Goal: Information Seeking & Learning: Check status

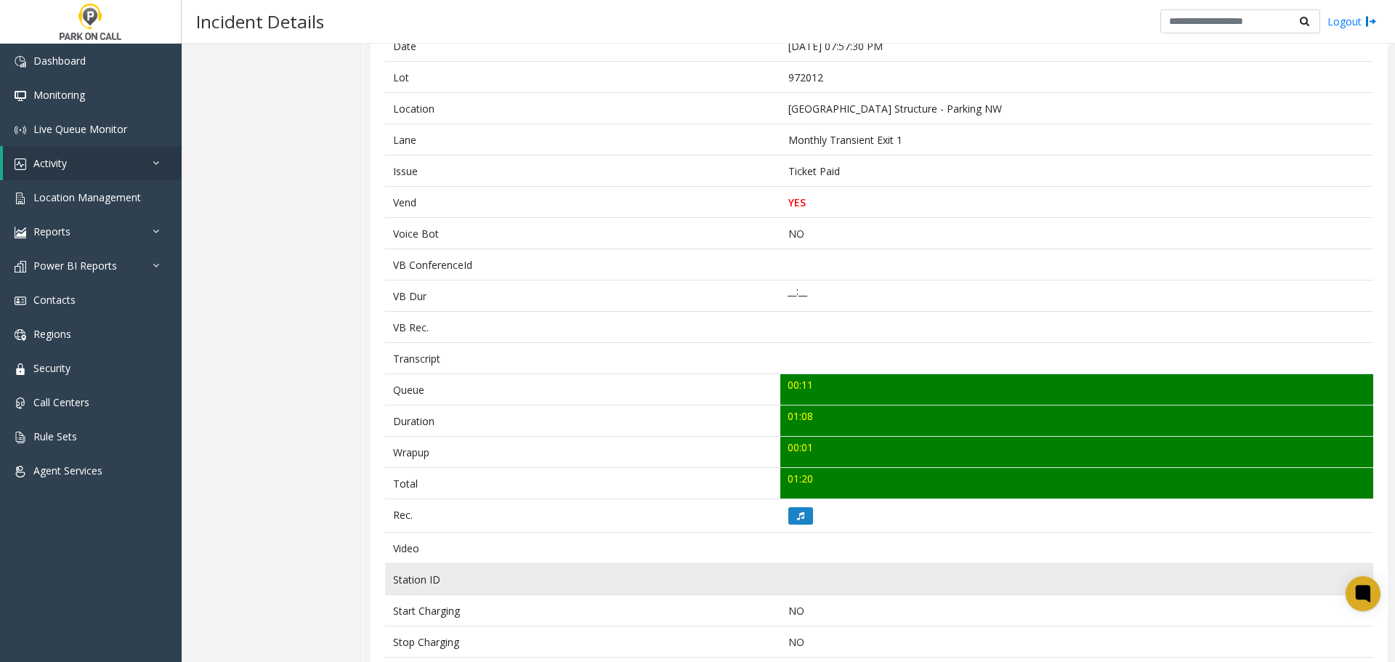
scroll to position [436, 0]
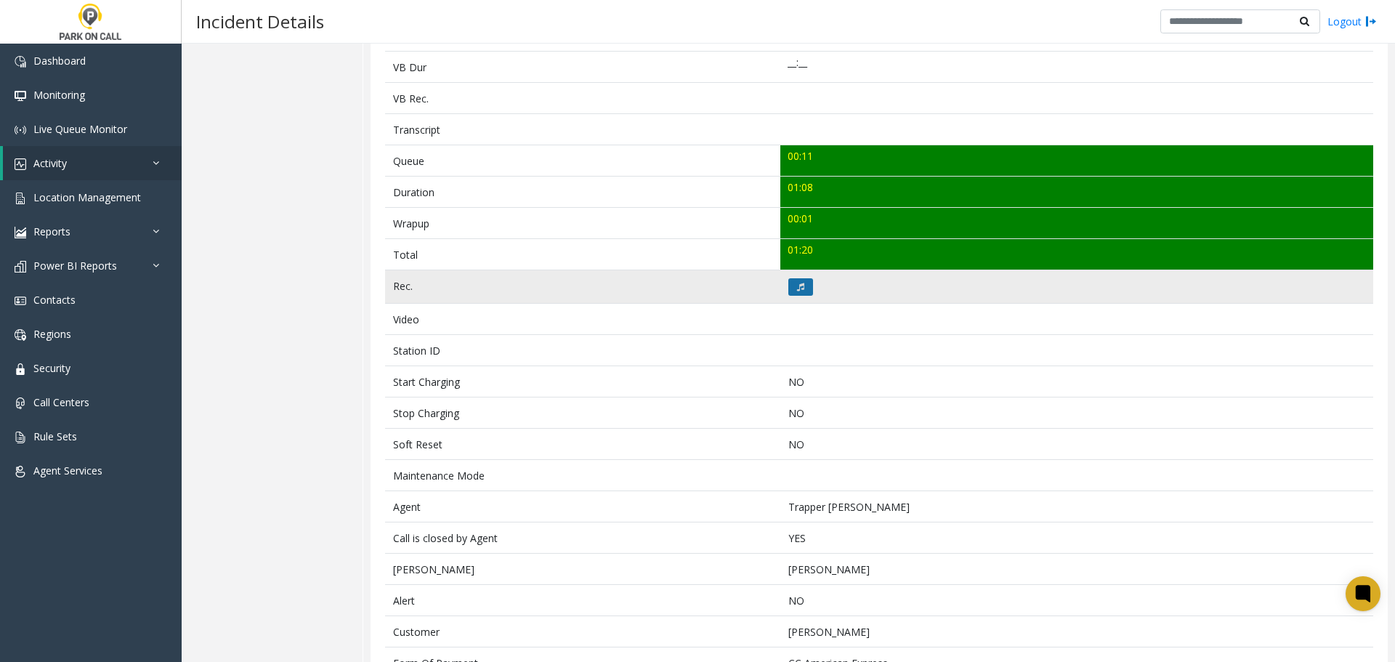
click at [798, 291] on icon at bounding box center [800, 287] width 7 height 9
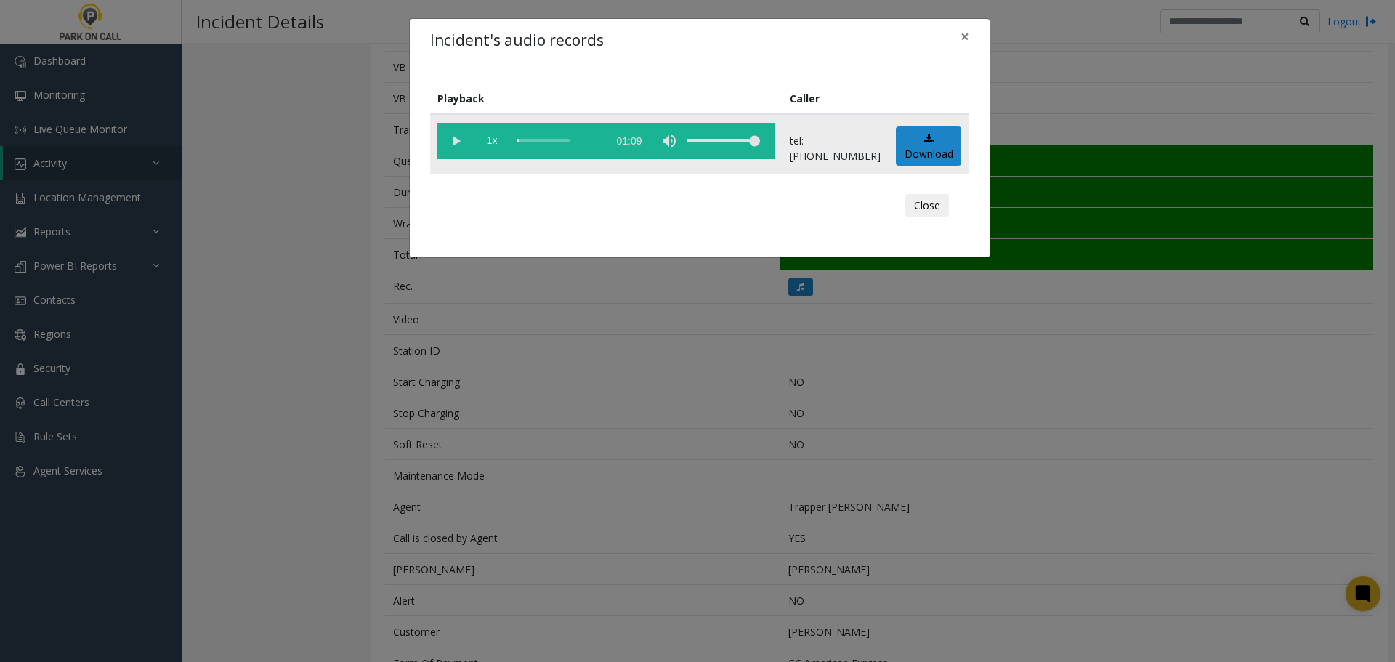
click at [451, 139] on vg-play-pause at bounding box center [455, 141] width 36 height 36
click at [551, 139] on div "scrub bar" at bounding box center [558, 141] width 83 height 36
click at [750, 383] on div "Incident's audio records × Playback Caller 1x 01:09 tel:[PHONE_NUMBER] Download…" at bounding box center [697, 331] width 1395 height 662
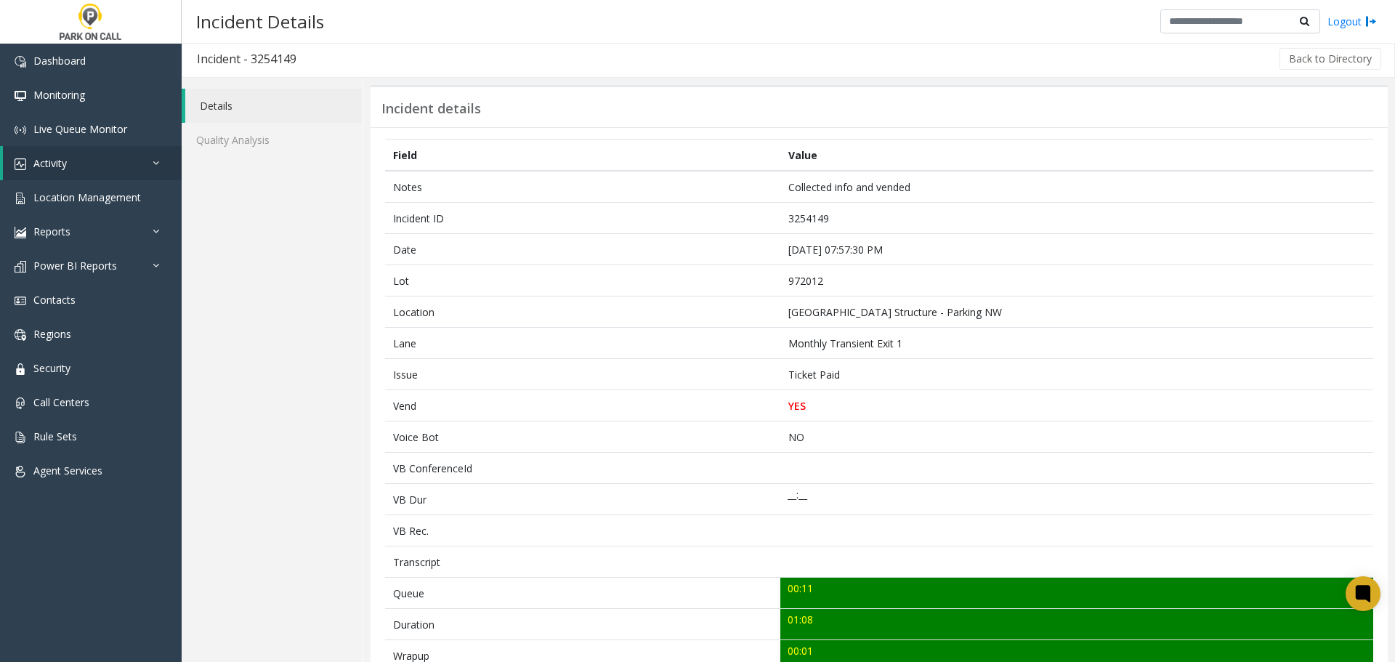
scroll to position [0, 0]
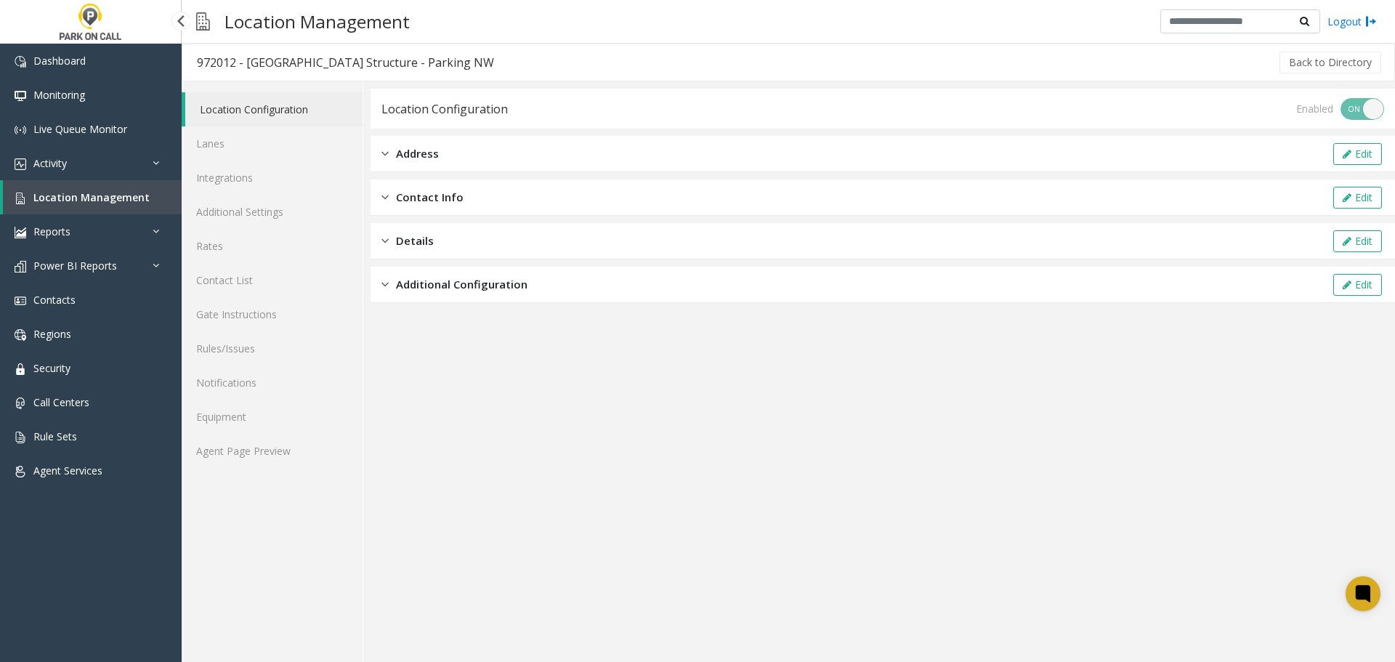
click at [89, 203] on span "Location Management" at bounding box center [91, 197] width 116 height 14
click at [243, 340] on link "Rules/Issues" at bounding box center [272, 348] width 181 height 34
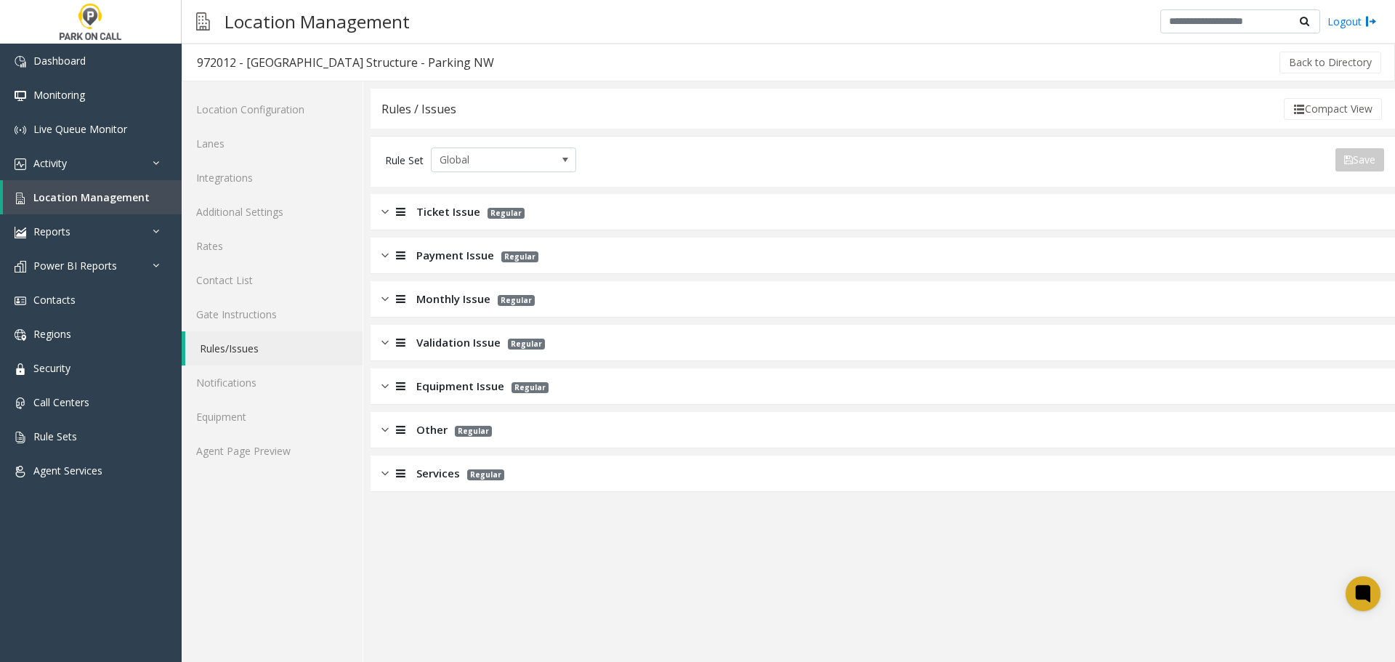
click at [489, 193] on div "Rules / Issues Compact View Rule Set Global Save Export to PDF Export to Excel …" at bounding box center [883, 290] width 1024 height 403
click at [474, 210] on span "Ticket Issue" at bounding box center [448, 211] width 64 height 17
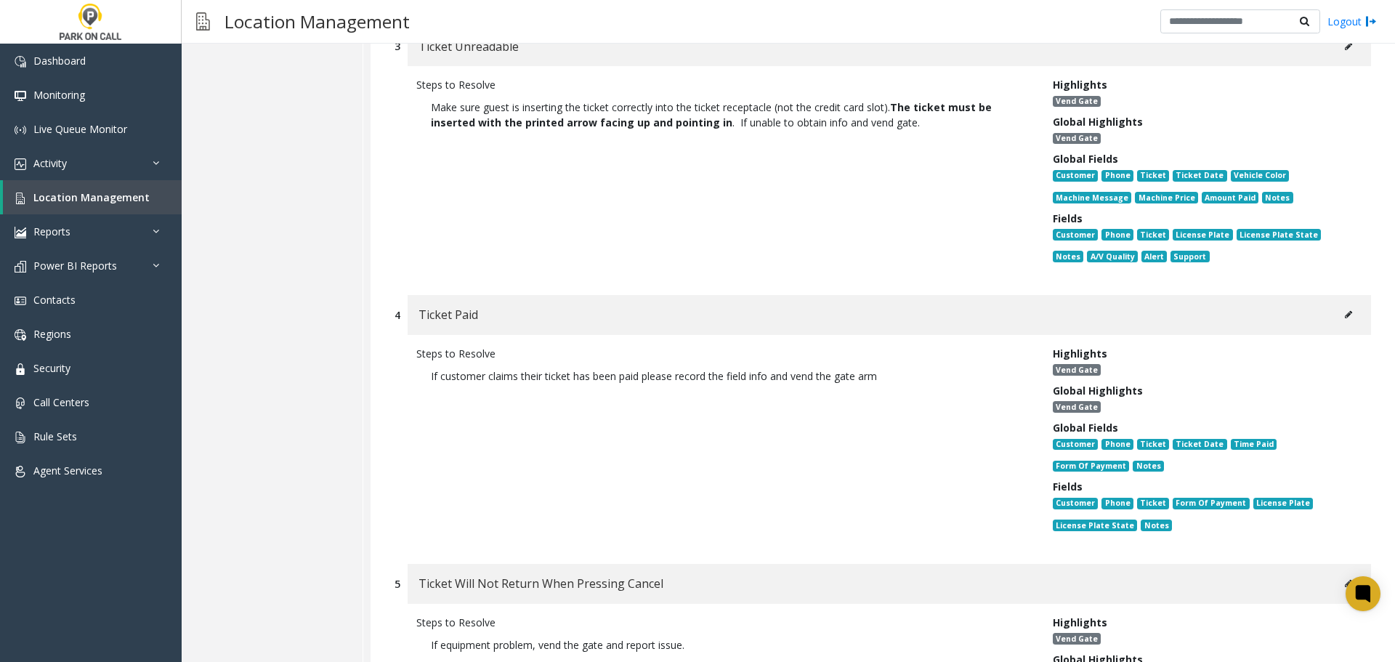
scroll to position [654, 0]
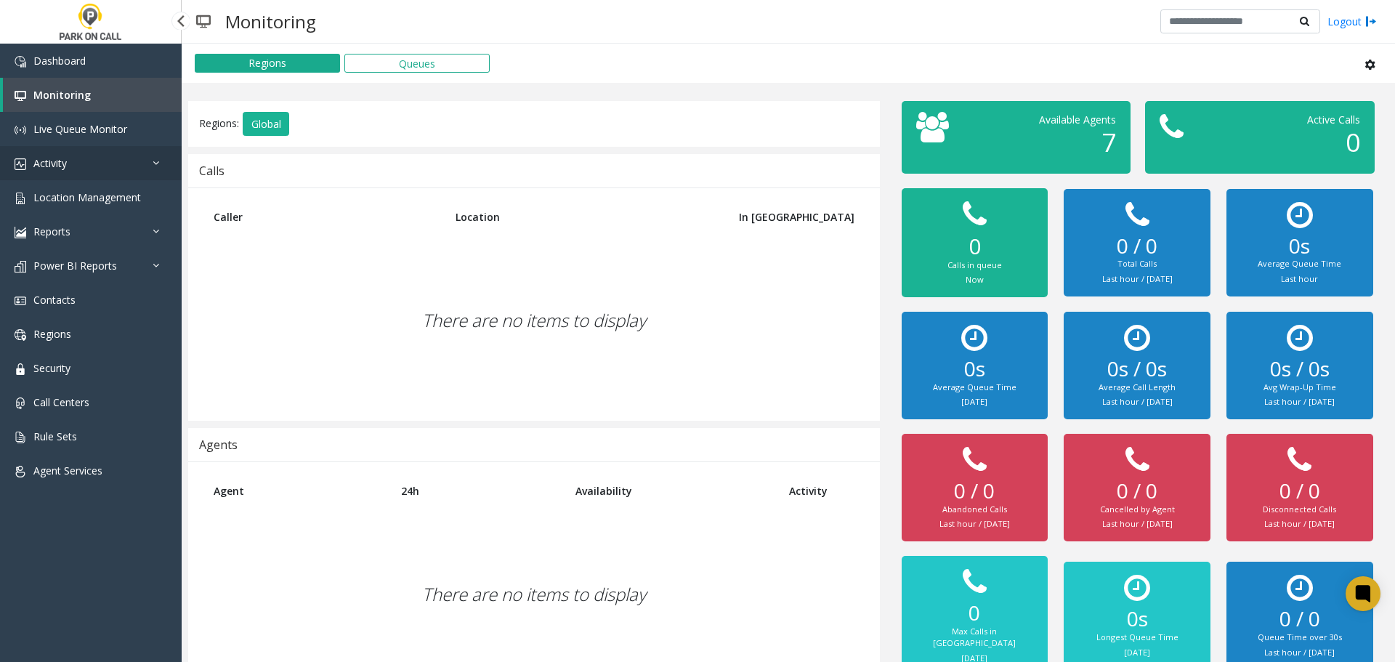
click at [84, 169] on link "Activity" at bounding box center [91, 163] width 182 height 34
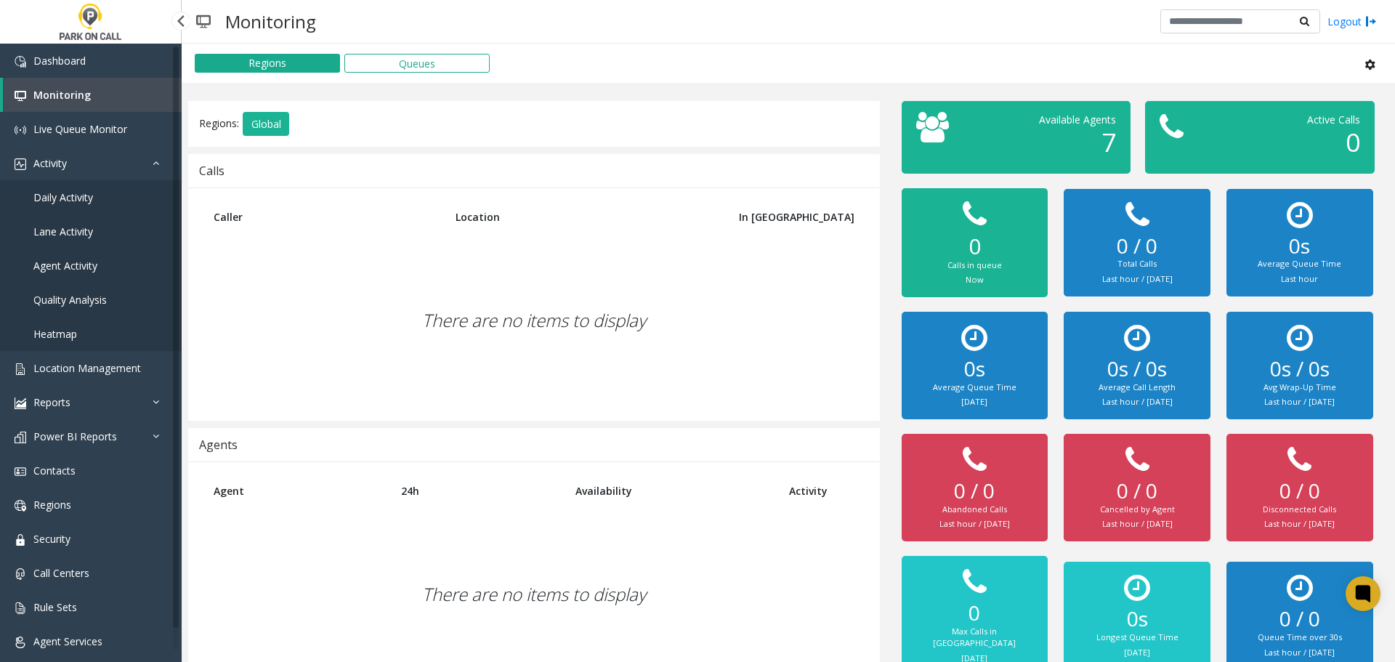
click at [89, 259] on span "Agent Activity" at bounding box center [65, 266] width 64 height 14
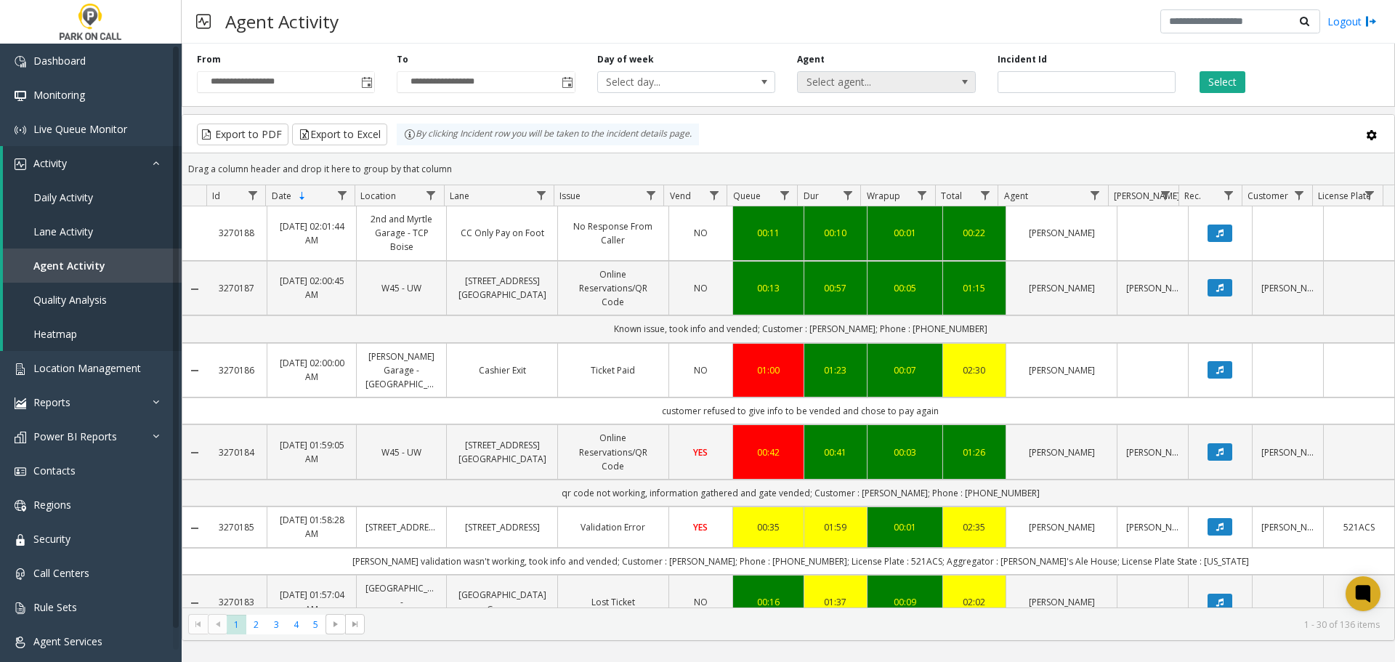
click at [837, 89] on span "Select agent..." at bounding box center [869, 82] width 142 height 20
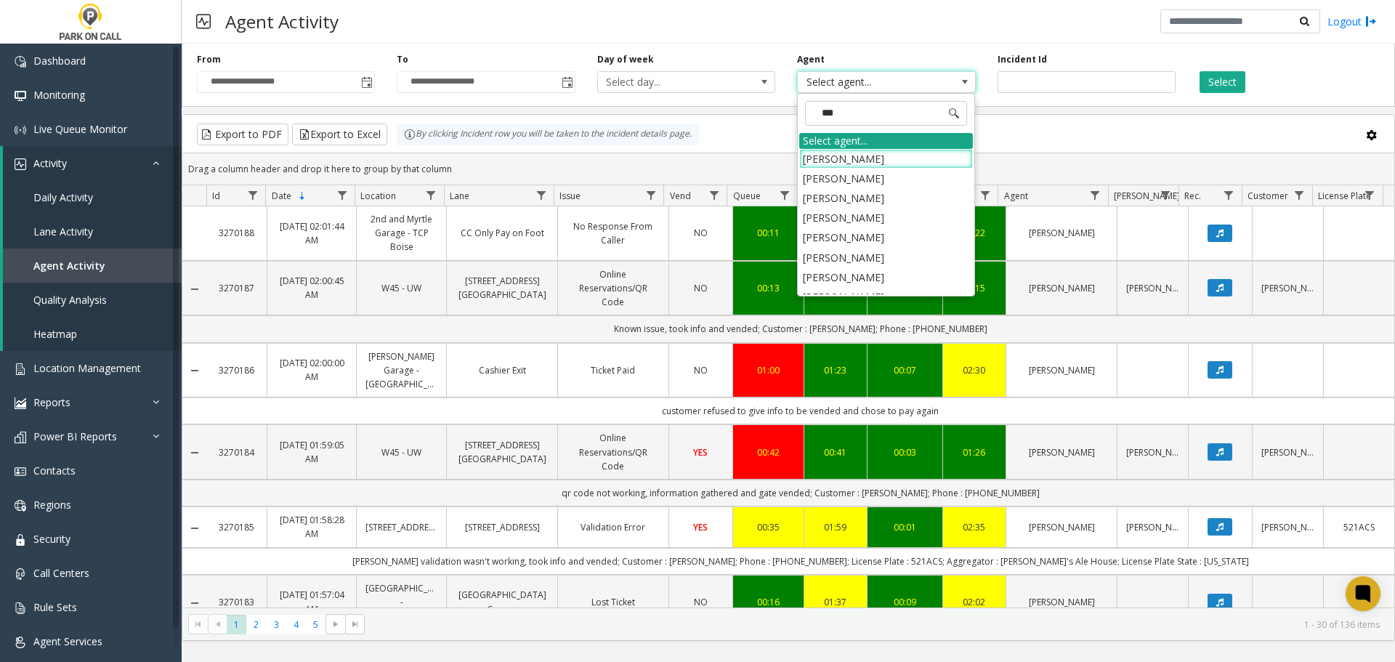
type input "****"
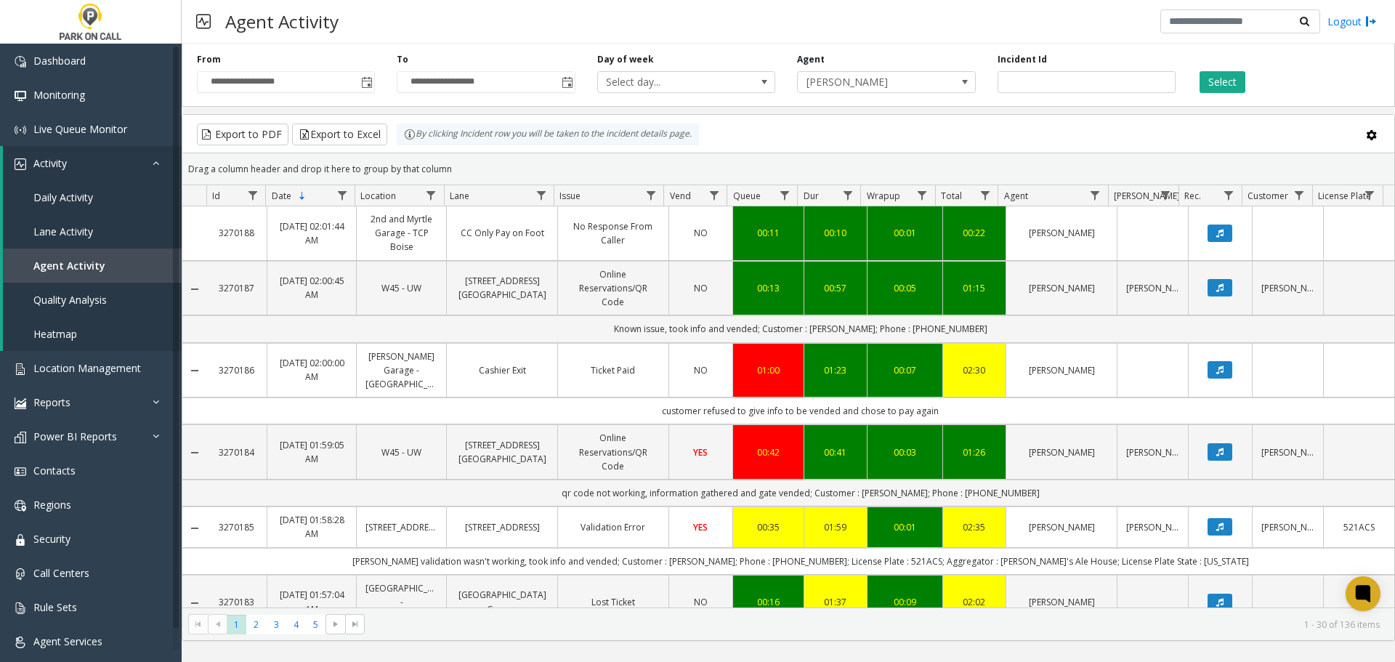
click at [1213, 67] on div "Select" at bounding box center [1286, 73] width 200 height 40
click at [1213, 73] on button "Select" at bounding box center [1222, 82] width 46 height 22
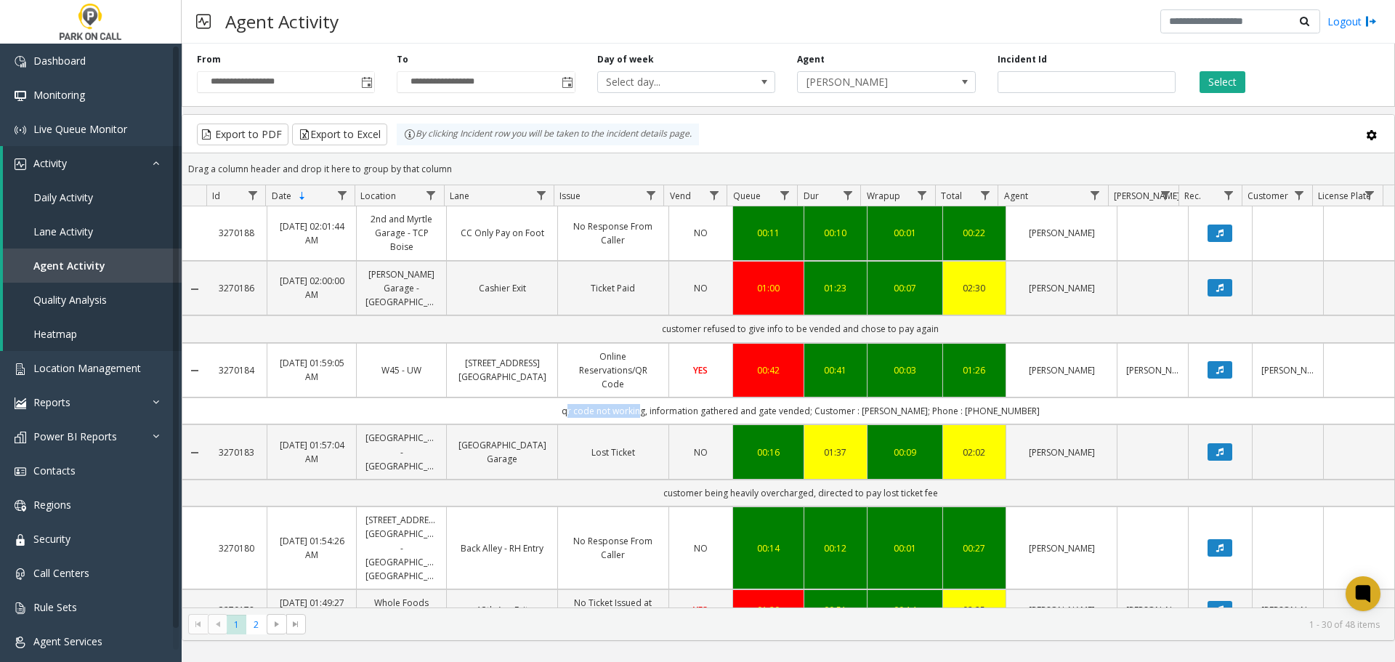
drag, startPoint x: 573, startPoint y: 384, endPoint x: 648, endPoint y: 385, distance: 74.8
click at [648, 397] on td "qr code not working, information gathered and gate vended; Customer : [PERSON_N…" at bounding box center [800, 410] width 1188 height 27
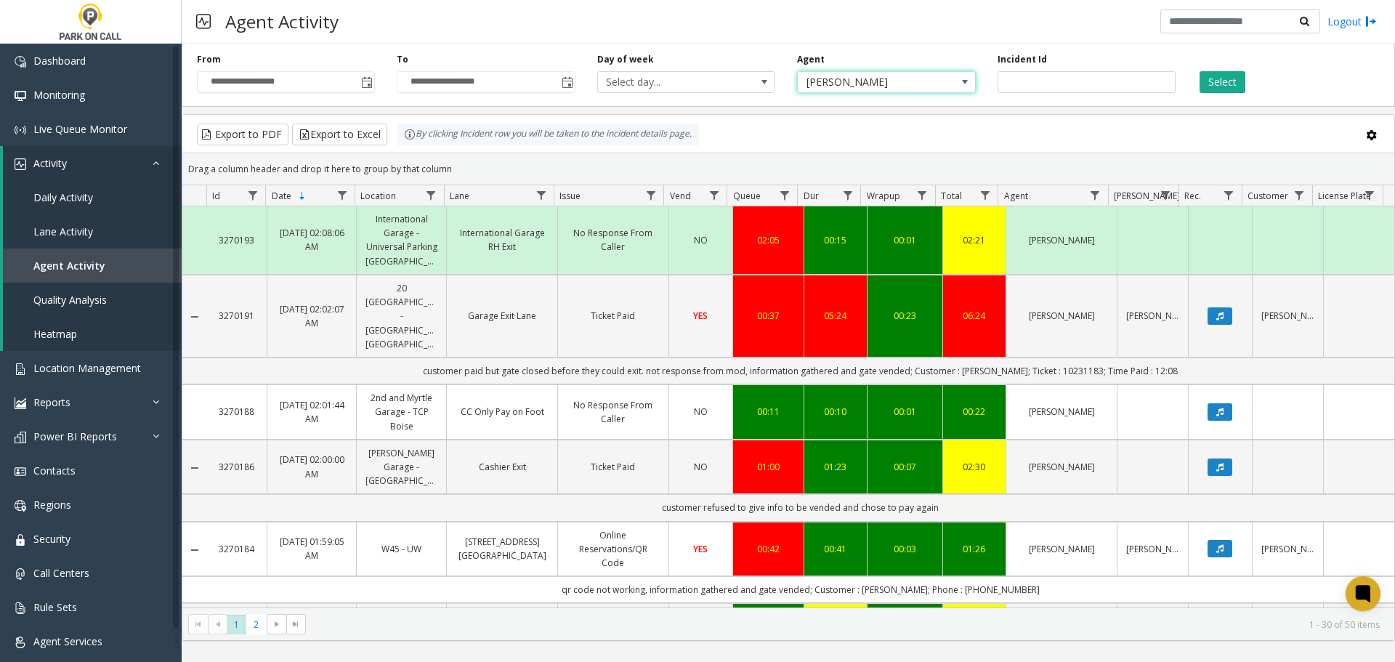
click at [924, 75] on span "[PERSON_NAME]" at bounding box center [869, 82] width 142 height 20
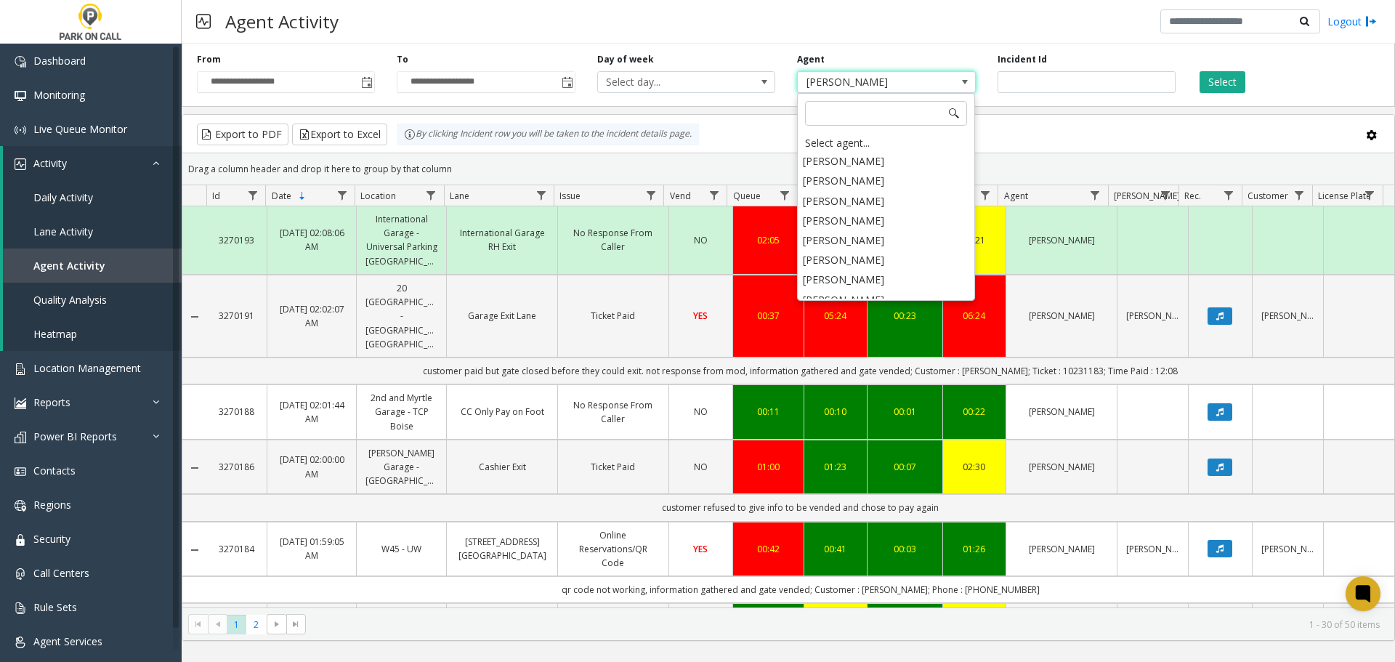
scroll to position [1513, 0]
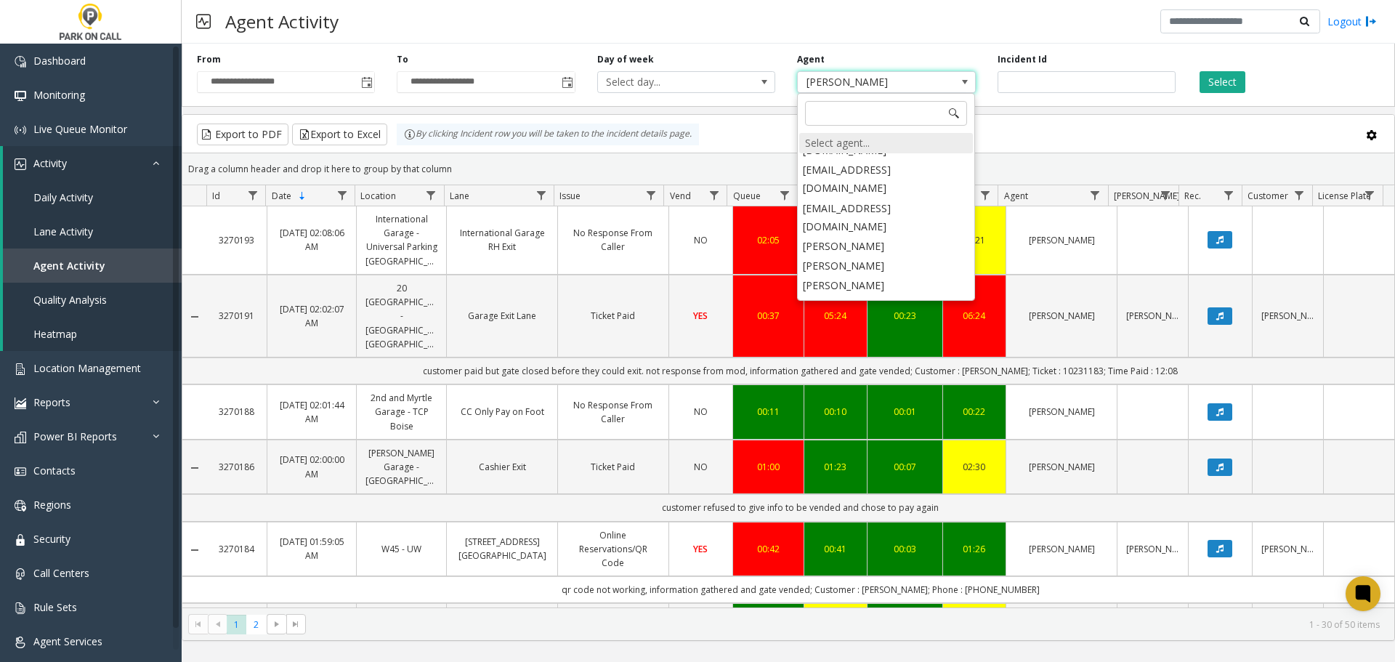
click at [849, 143] on div "Select agent..." at bounding box center [886, 143] width 174 height 20
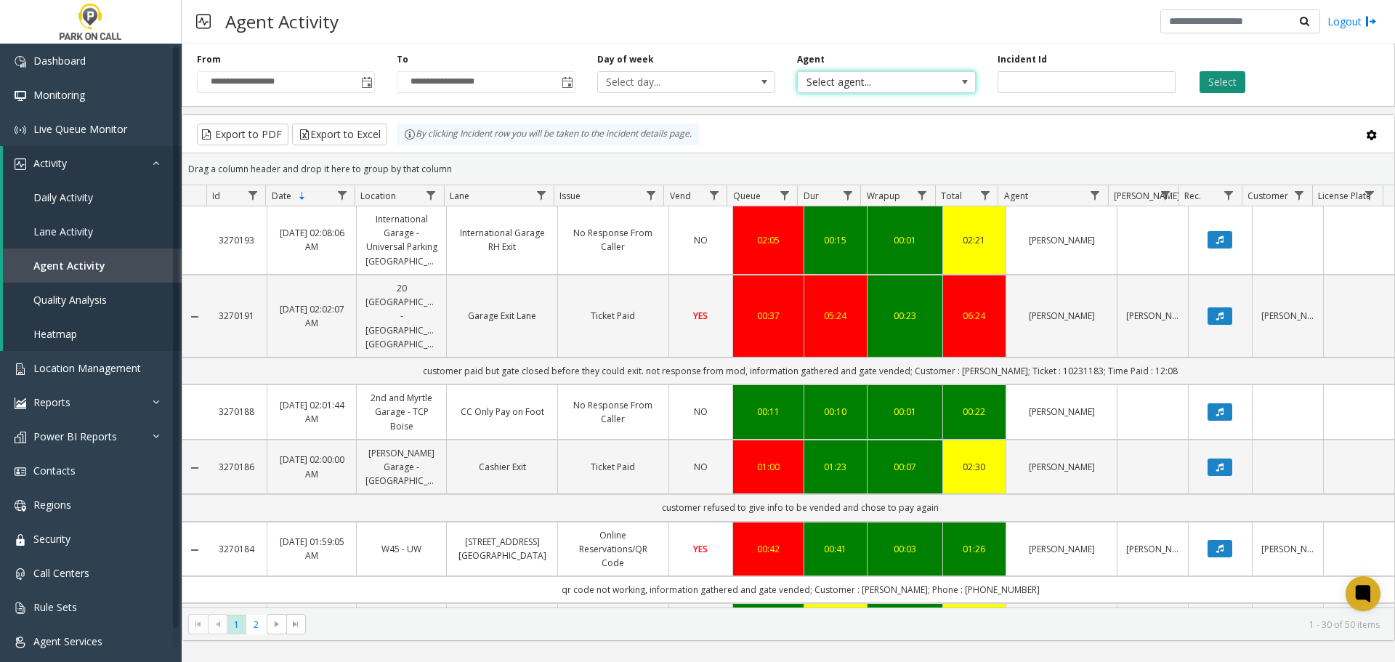
click at [1213, 90] on button "Select" at bounding box center [1222, 82] width 46 height 22
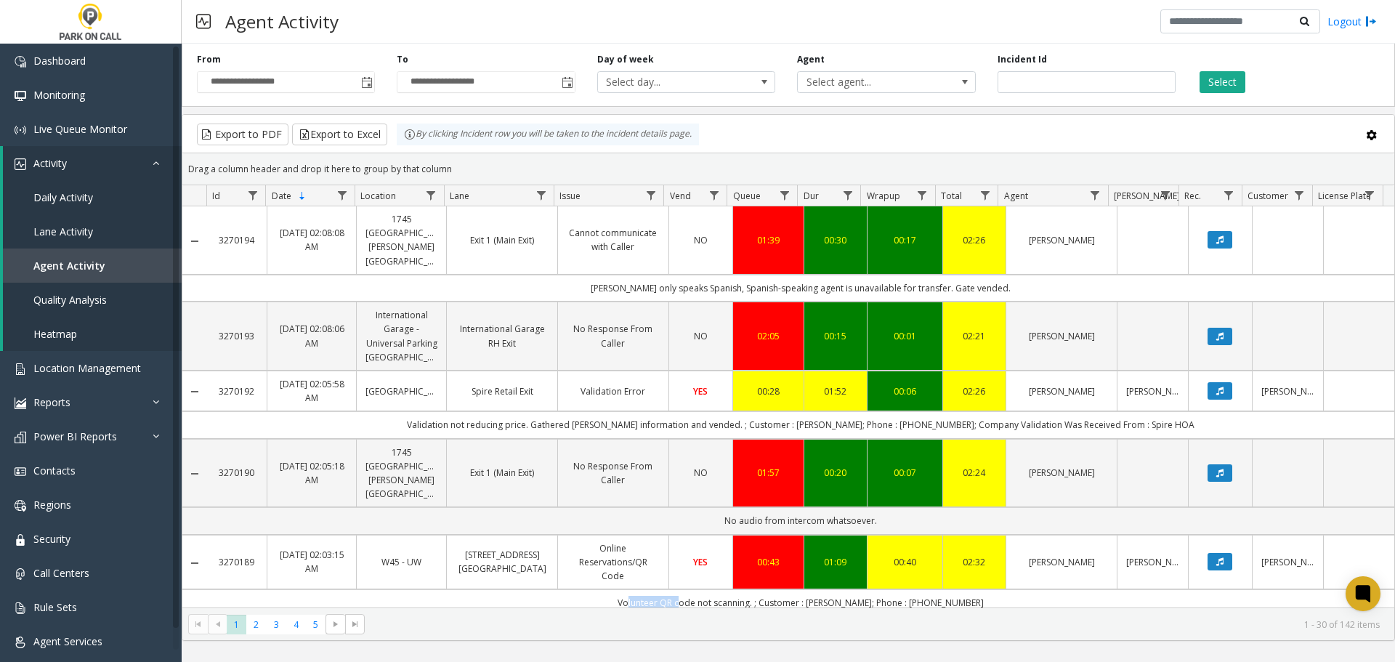
drag, startPoint x: 627, startPoint y: 534, endPoint x: 681, endPoint y: 531, distance: 54.6
click at [681, 589] on td "Volunteer QR code not scanning. ; Customer : [PERSON_NAME]; Phone : [PHONE_NUMB…" at bounding box center [800, 602] width 1188 height 27
drag, startPoint x: 610, startPoint y: 526, endPoint x: 620, endPoint y: 526, distance: 9.4
click at [611, 589] on td "Volunteer QR code not scanning. ; Customer : [PERSON_NAME]; Phone : [PHONE_NUMB…" at bounding box center [800, 602] width 1188 height 27
drag, startPoint x: 623, startPoint y: 528, endPoint x: 756, endPoint y: 534, distance: 132.3
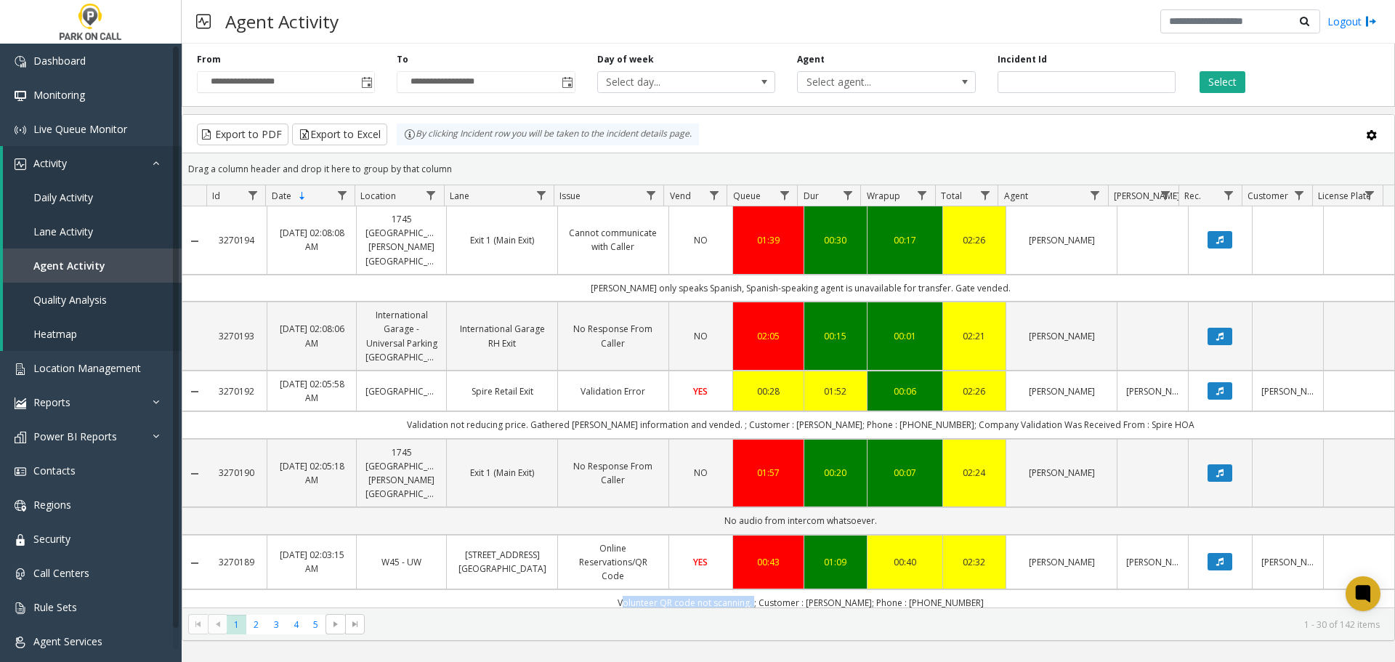
click at [756, 589] on td "Volunteer QR code not scanning. ; Customer : [PERSON_NAME]; Phone : [PHONE_NUMB…" at bounding box center [800, 602] width 1188 height 27
copy td "Volunteer QR code not scanning."
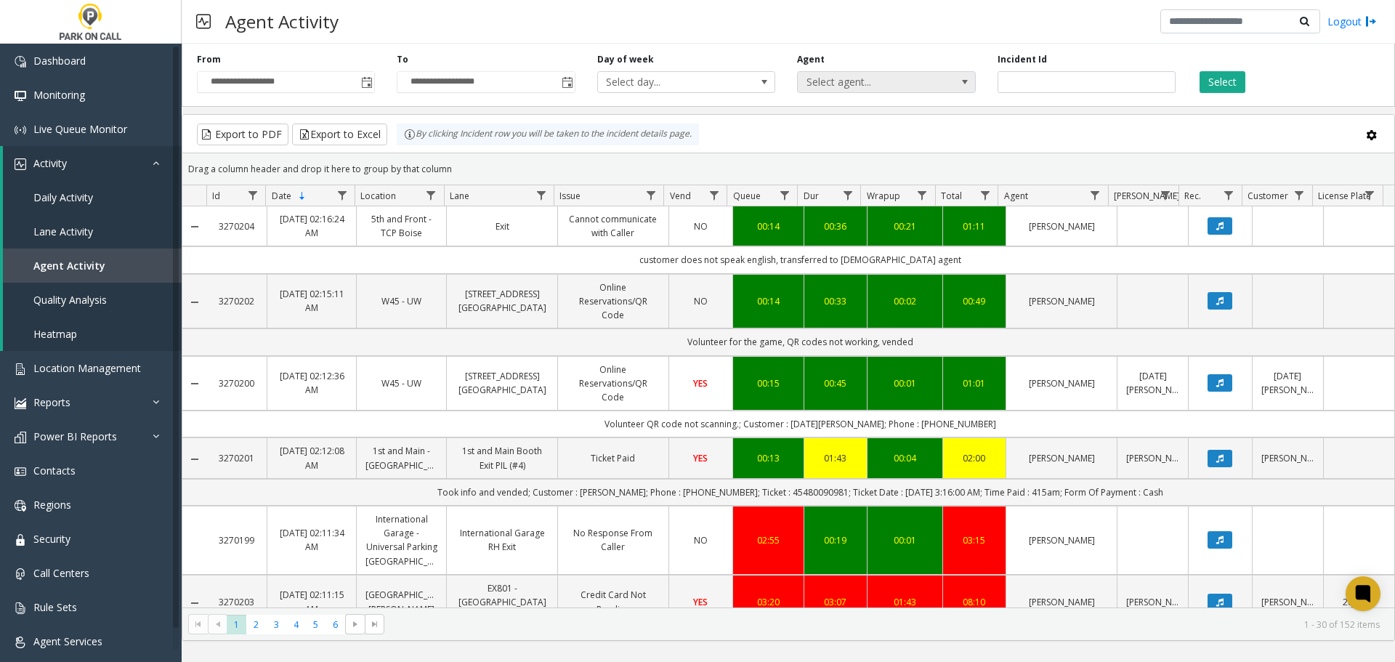
click at [881, 82] on span "Select agent..." at bounding box center [869, 82] width 142 height 20
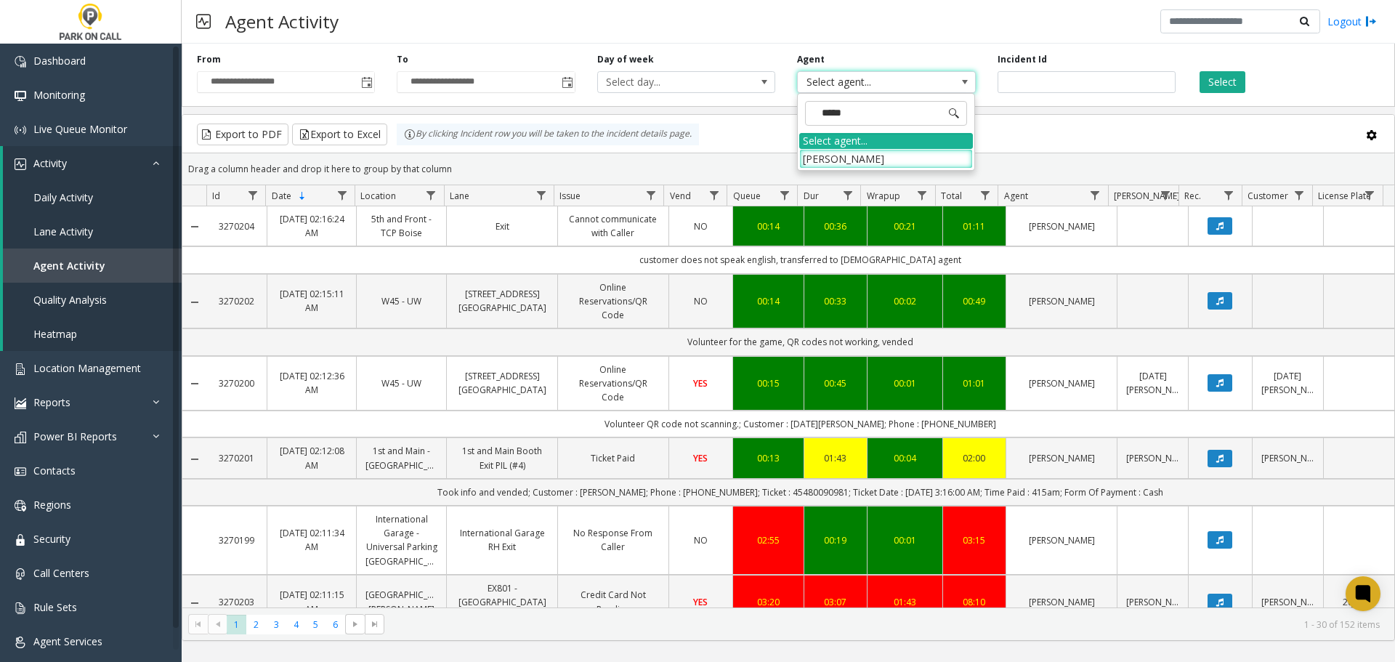
type input "******"
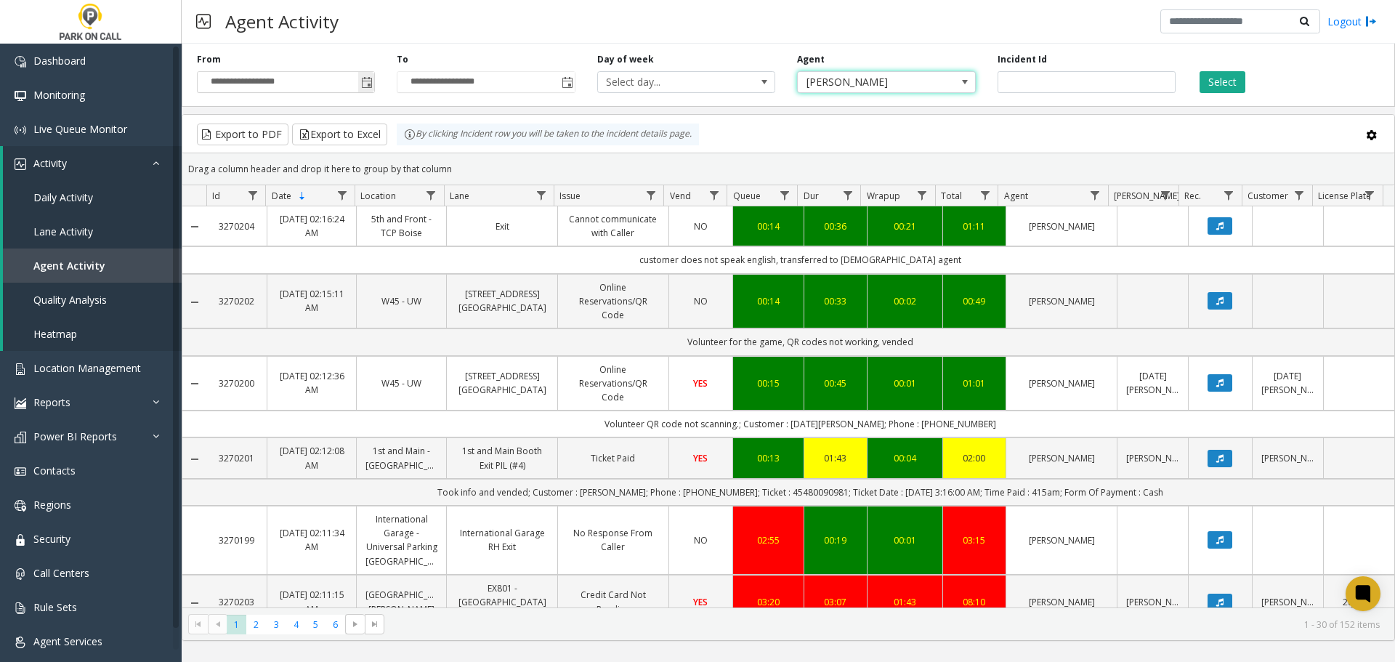
click at [360, 86] on span "Toggle popup" at bounding box center [366, 81] width 16 height 23
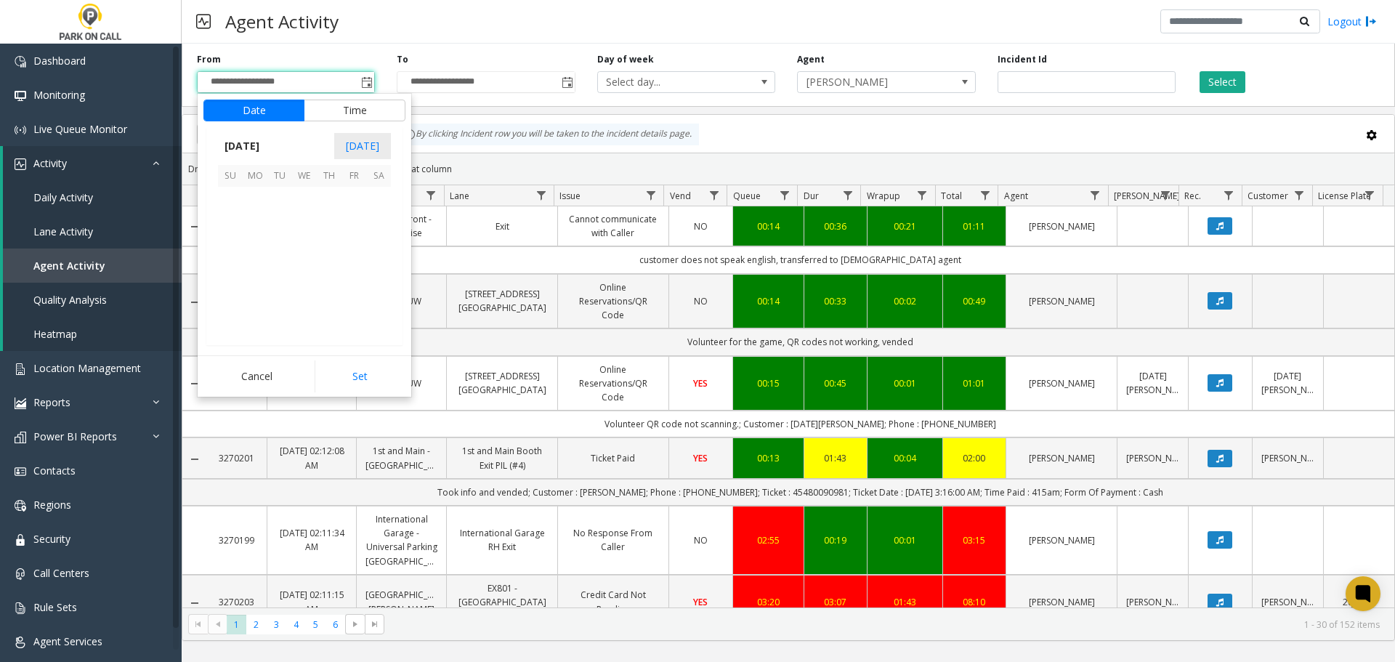
scroll to position [260569, 0]
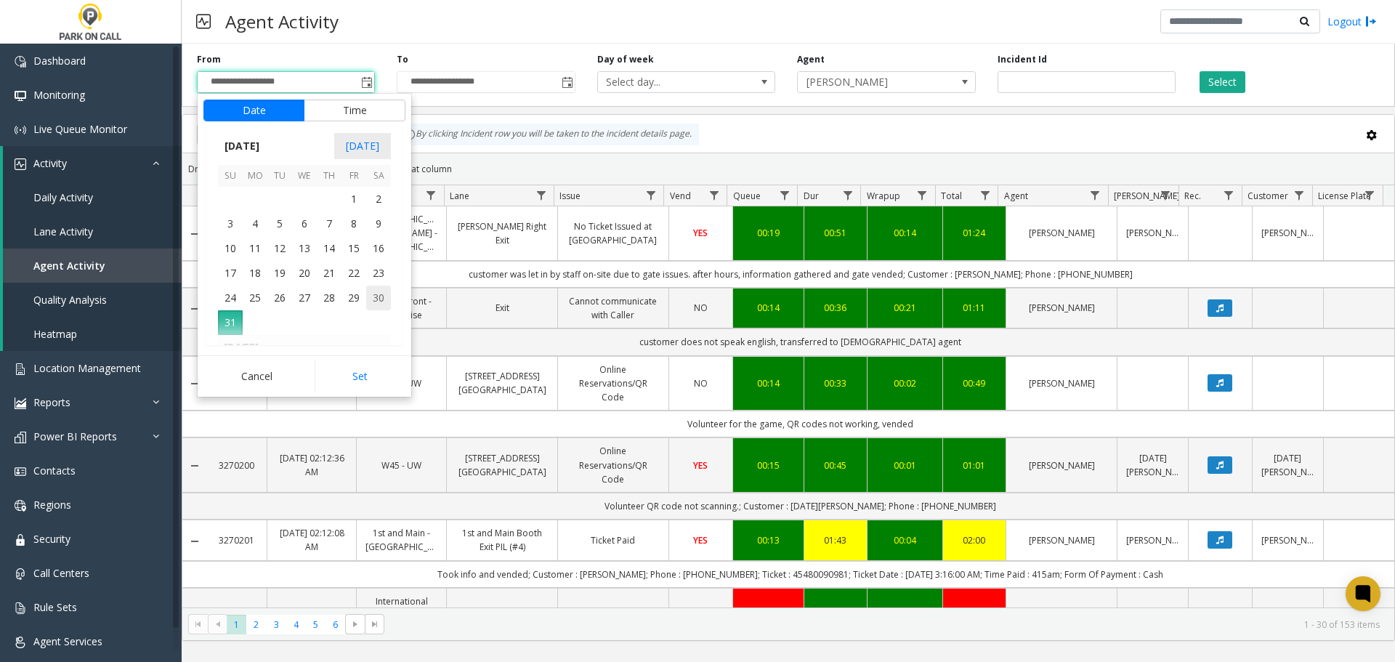
click at [379, 289] on span "30" at bounding box center [378, 298] width 25 height 25
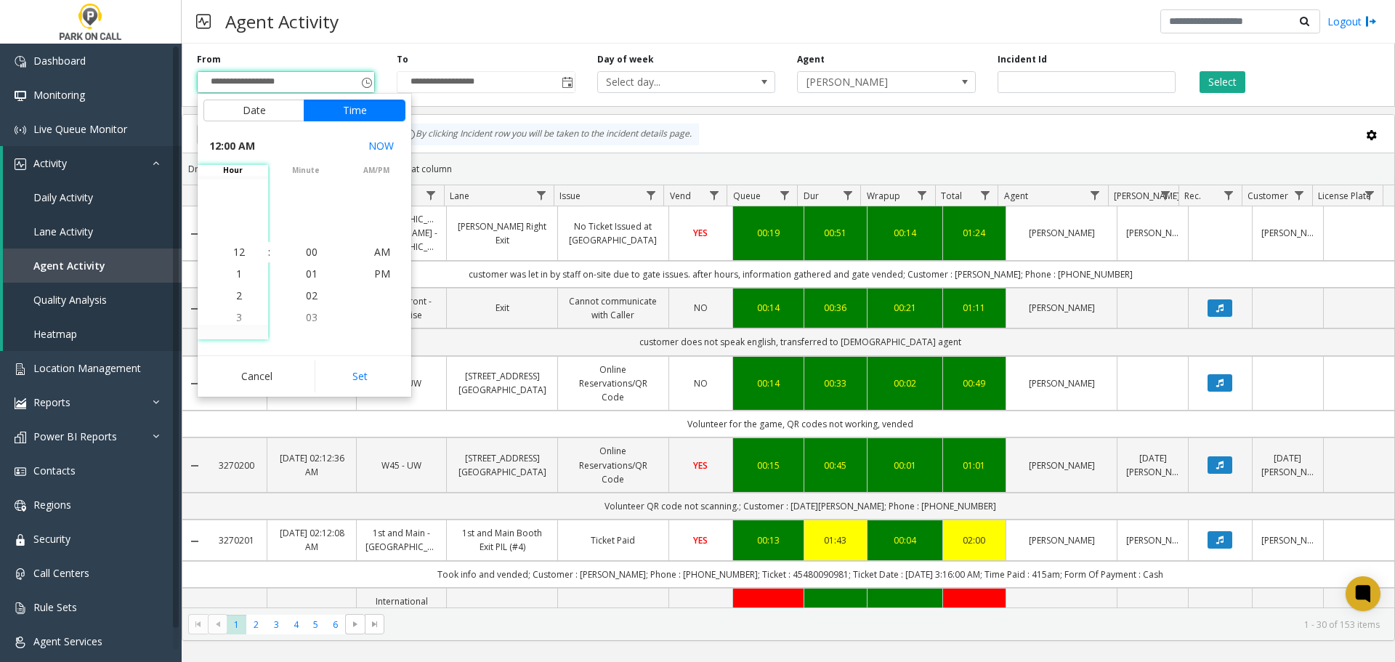
click at [374, 354] on div "Date Time [DATE] [DATE] Su Mo Tu We Th Fr Sa [DATE] 1 2 3 4 5 6 7 8 9 10 11 12 …" at bounding box center [305, 245] width 214 height 303
click at [372, 372] on button "Set" at bounding box center [361, 376] width 92 height 32
type input "**********"
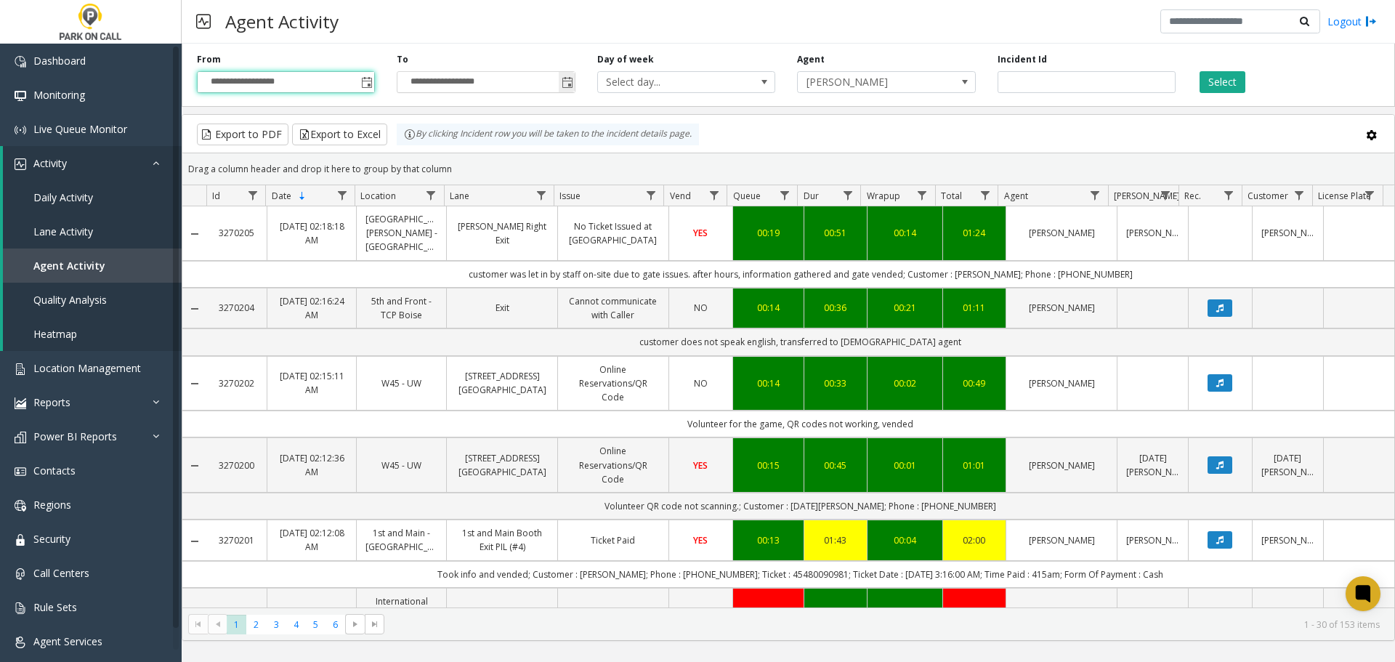
click at [562, 87] on span "Toggle popup" at bounding box center [568, 83] width 12 height 12
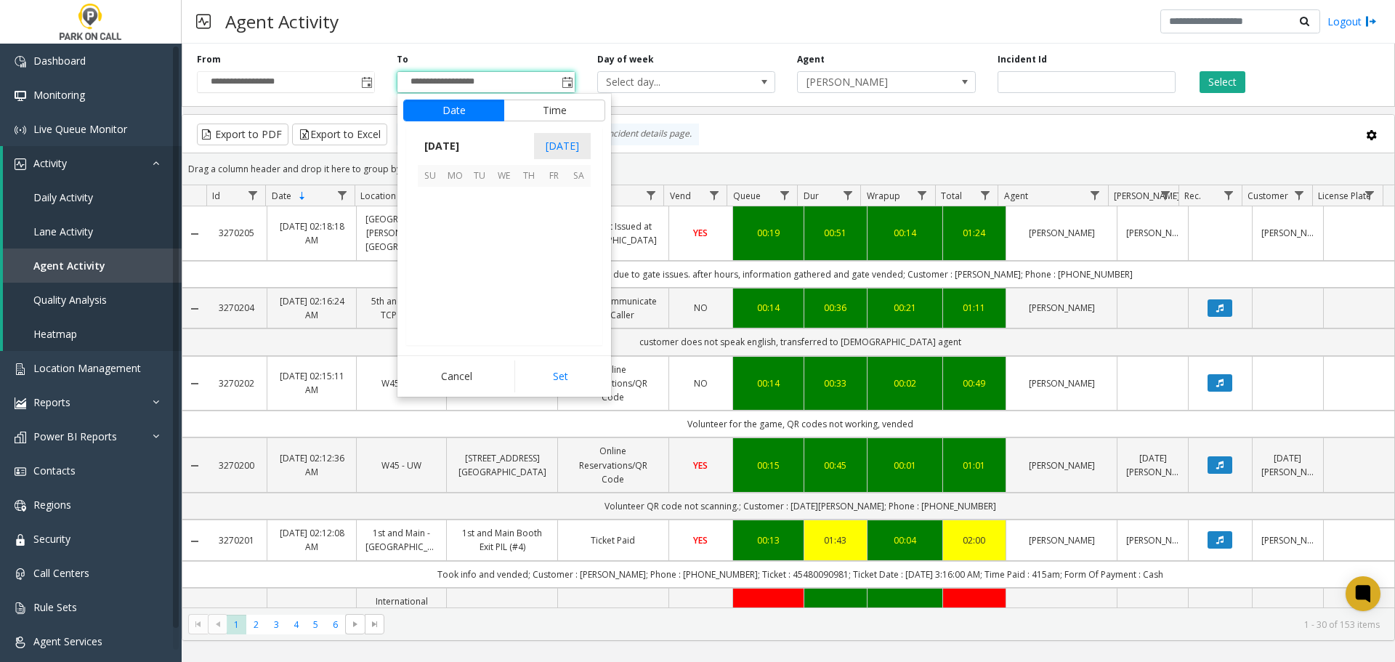
scroll to position [22, 0]
click at [574, 311] on td at bounding box center [578, 322] width 25 height 25
click at [574, 298] on span "30" at bounding box center [578, 298] width 25 height 25
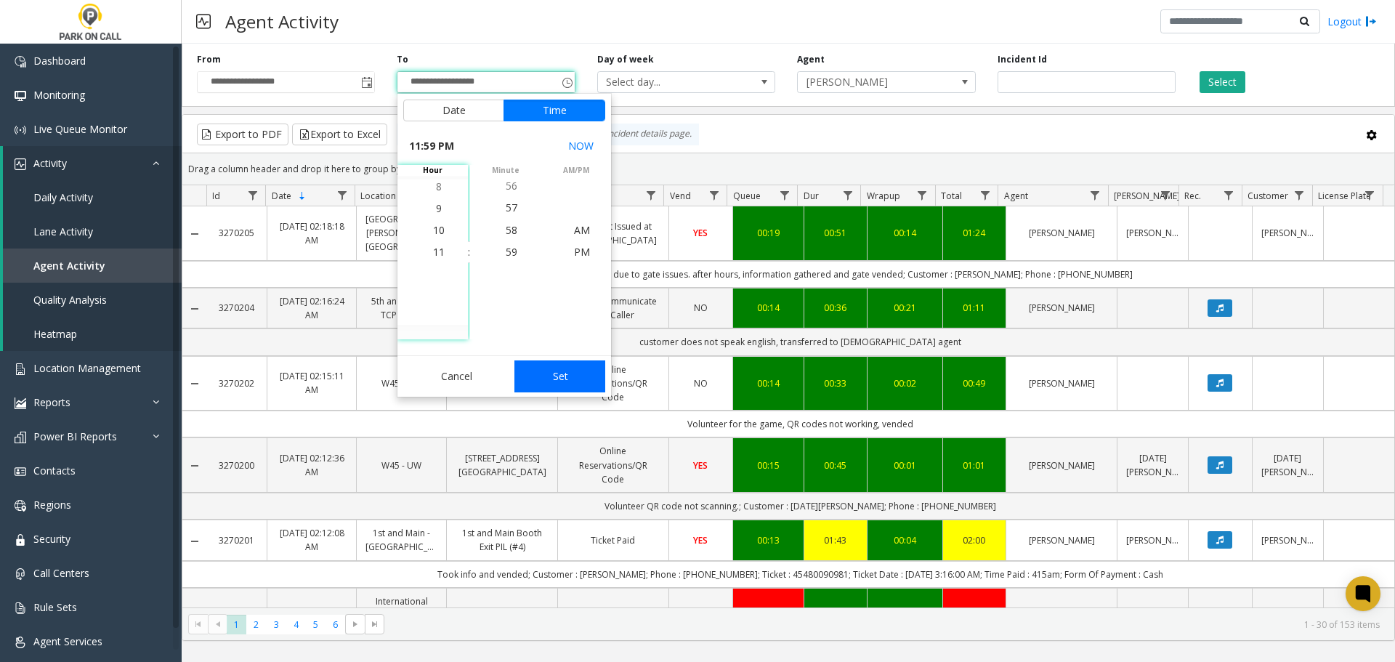
click at [575, 383] on button "Set" at bounding box center [560, 376] width 92 height 32
type input "**********"
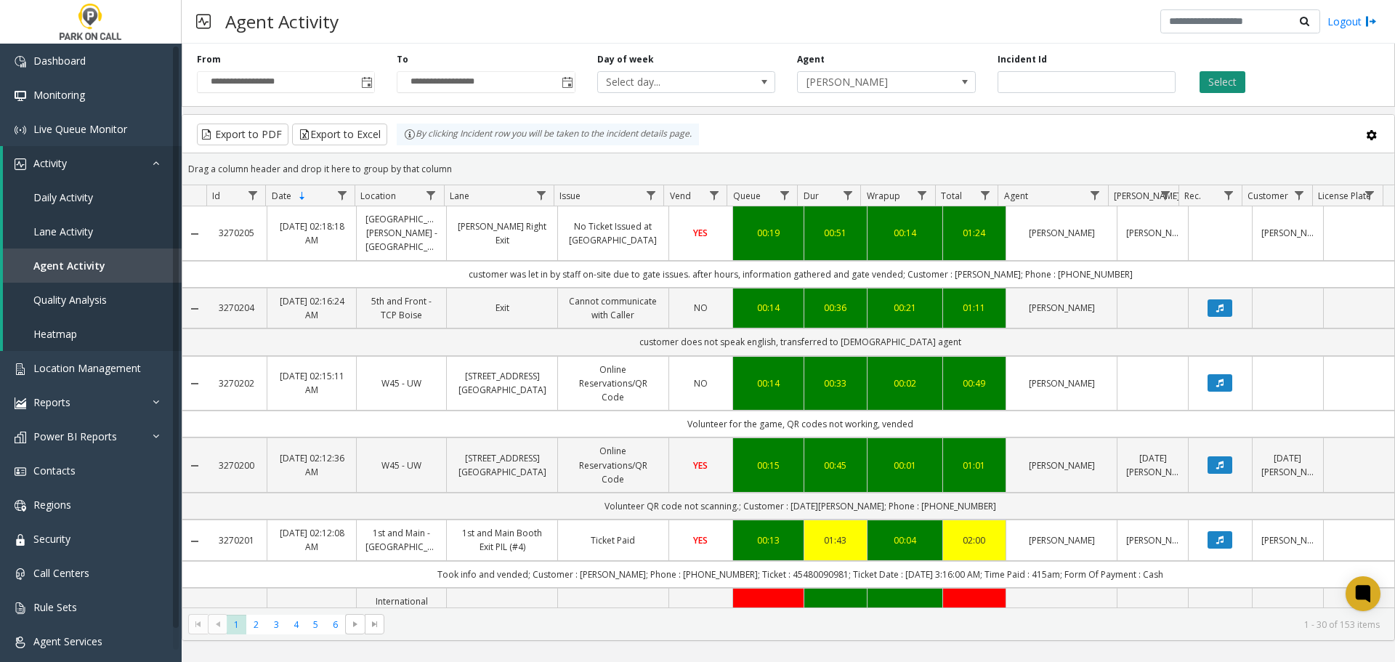
click at [1233, 91] on button "Select" at bounding box center [1222, 82] width 46 height 22
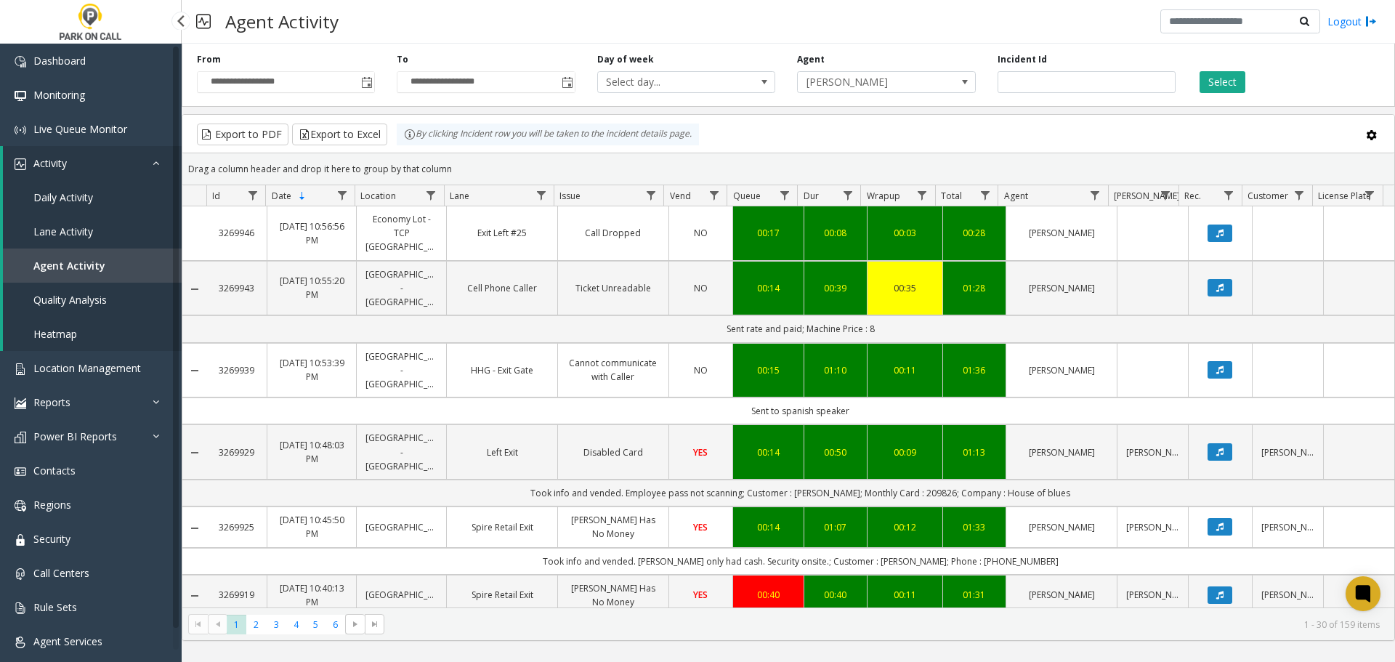
click at [67, 232] on span "Lane Activity" at bounding box center [63, 231] width 60 height 14
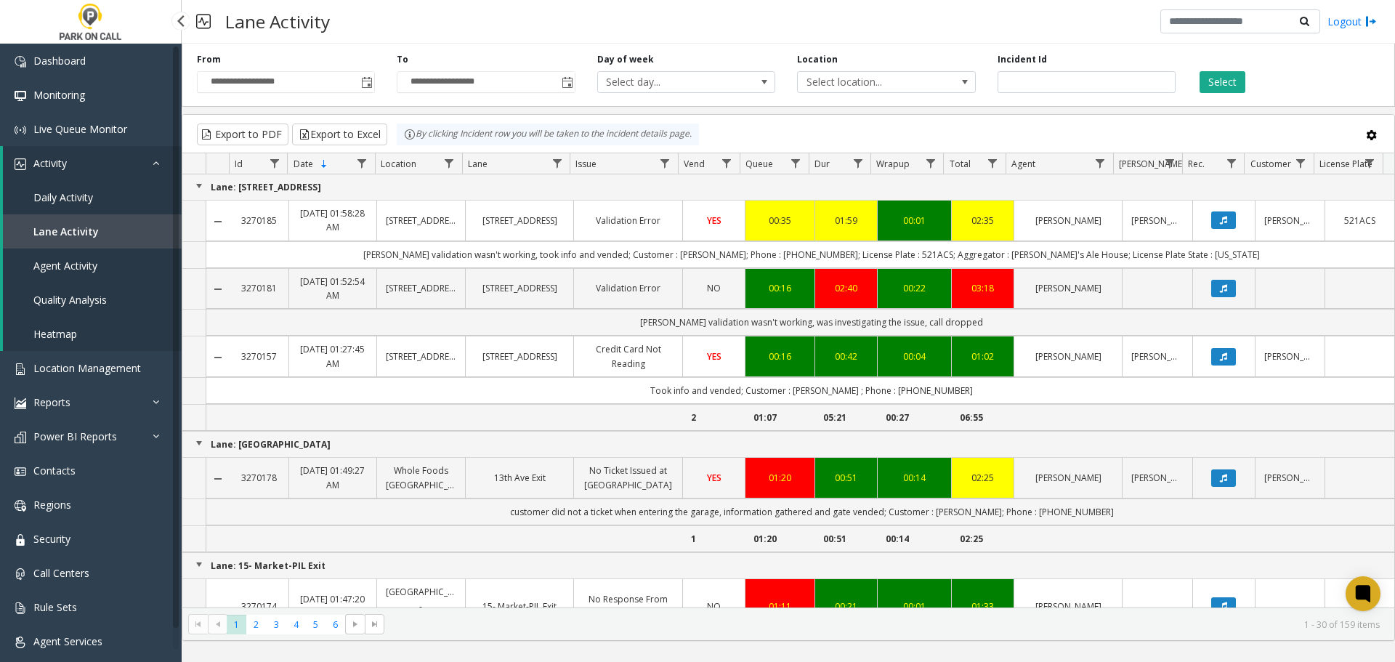
click at [72, 264] on span "Agent Activity" at bounding box center [65, 266] width 64 height 14
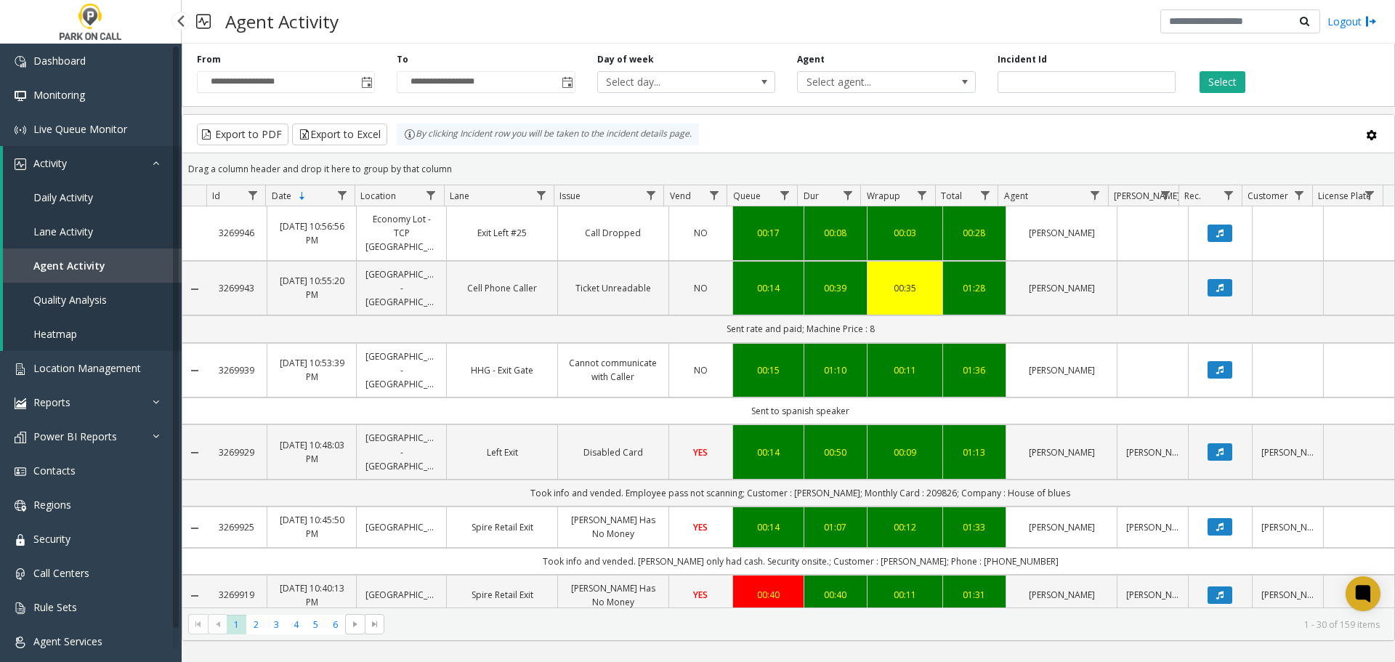
click at [87, 241] on link "Lane Activity" at bounding box center [92, 231] width 179 height 34
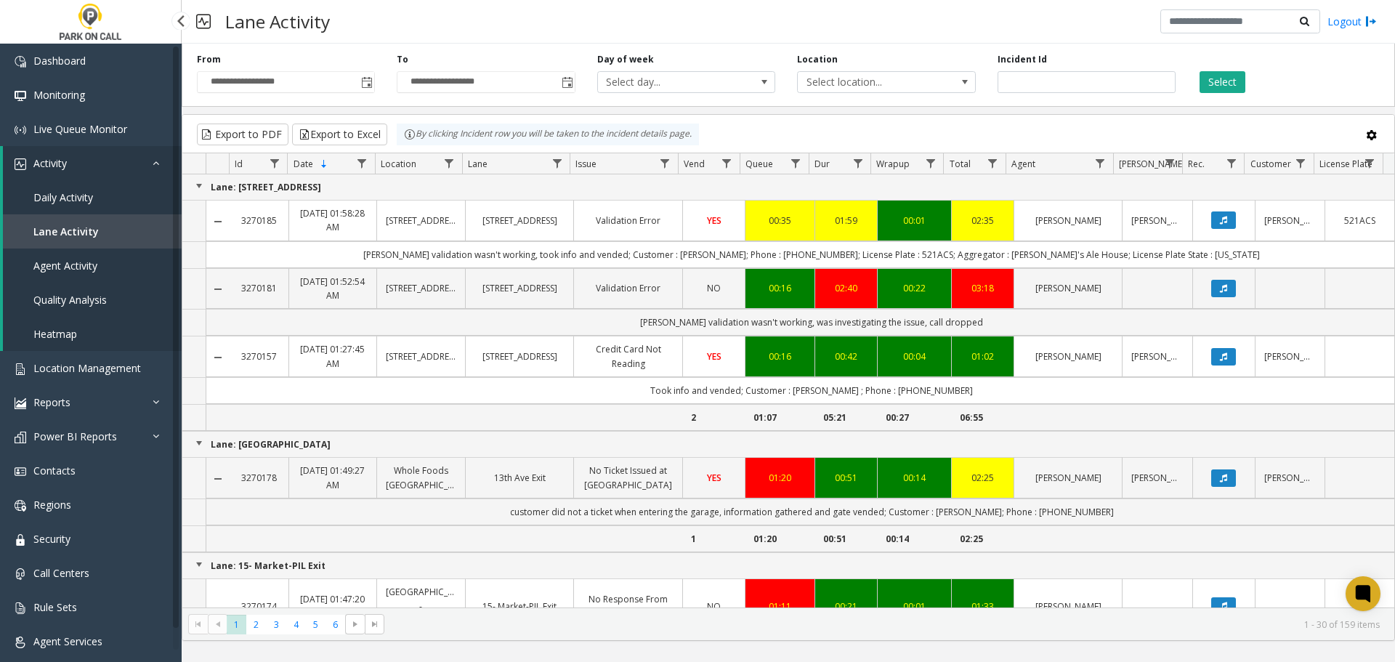
click at [75, 188] on link "Daily Activity" at bounding box center [92, 197] width 179 height 34
